Goal: Information Seeking & Learning: Learn about a topic

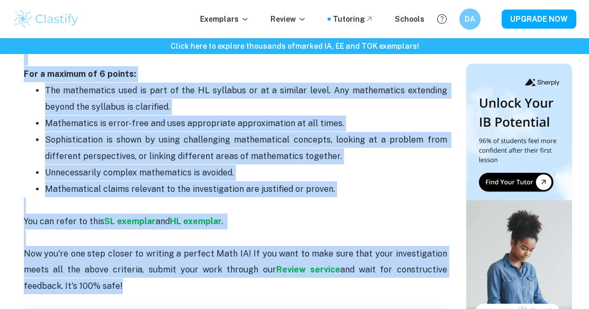
scroll to position [2199, 0]
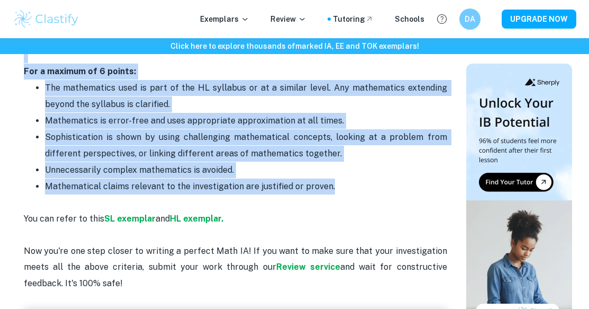
drag, startPoint x: 27, startPoint y: 112, endPoint x: 338, endPoint y: 170, distance: 316.2
copy div "Criterion A: Presentation - 4 points The first criterion assesses the organizat…"
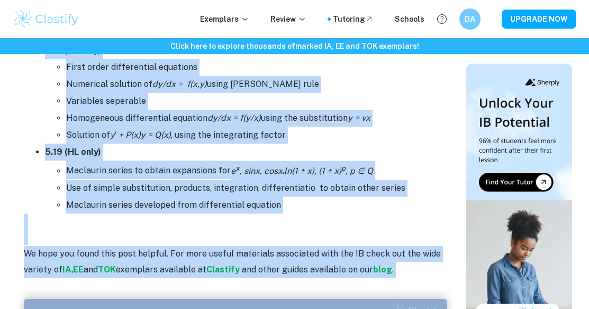
scroll to position [6684, 0]
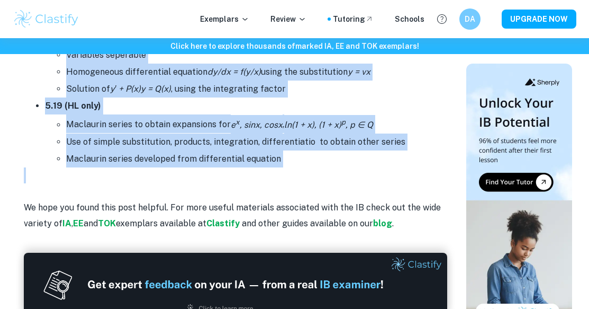
drag, startPoint x: 116, startPoint y: 153, endPoint x: 332, endPoint y: 161, distance: 215.6
copy div "LO Ipsum DO Sitametc + Adipis Eli SE Doeiusmodte Incididu & Utlaboreet dolorema…"
